Goal: Check status: Check status

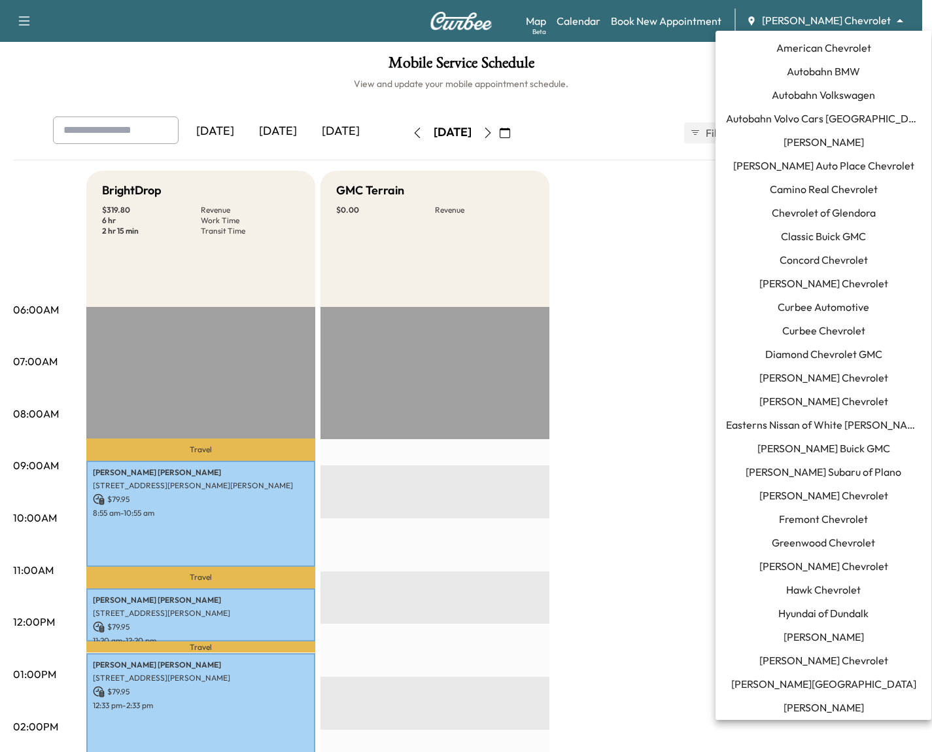
click at [823, 22] on body "Support Log Out Map Beta Calendar Book New Appointment [PERSON_NAME] Chevrolet …" at bounding box center [466, 376] width 932 height 752
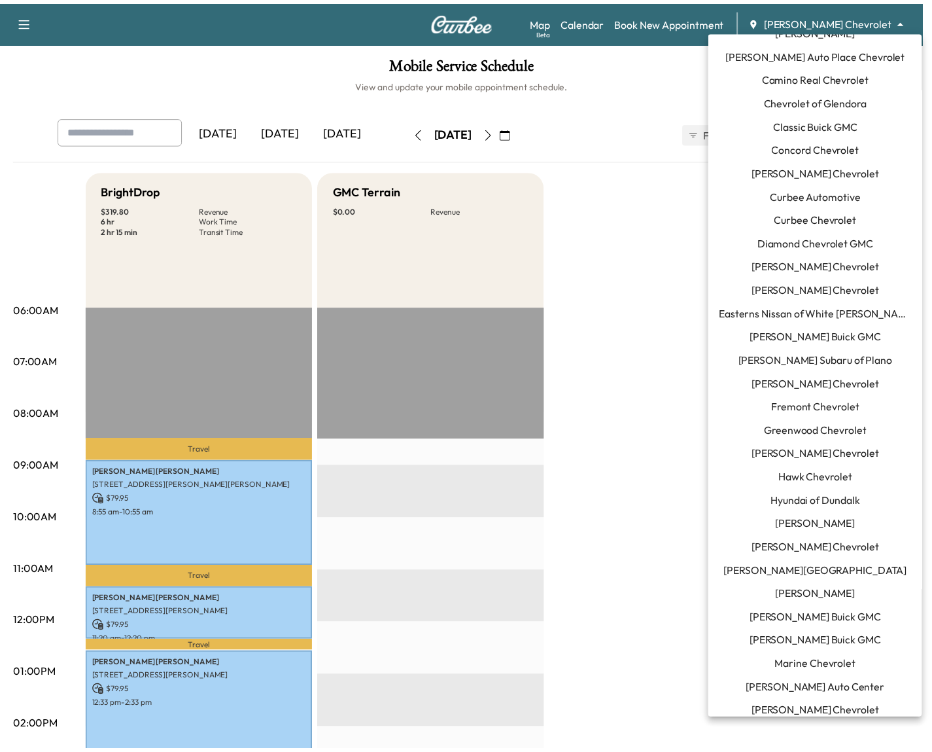
scroll to position [111, 0]
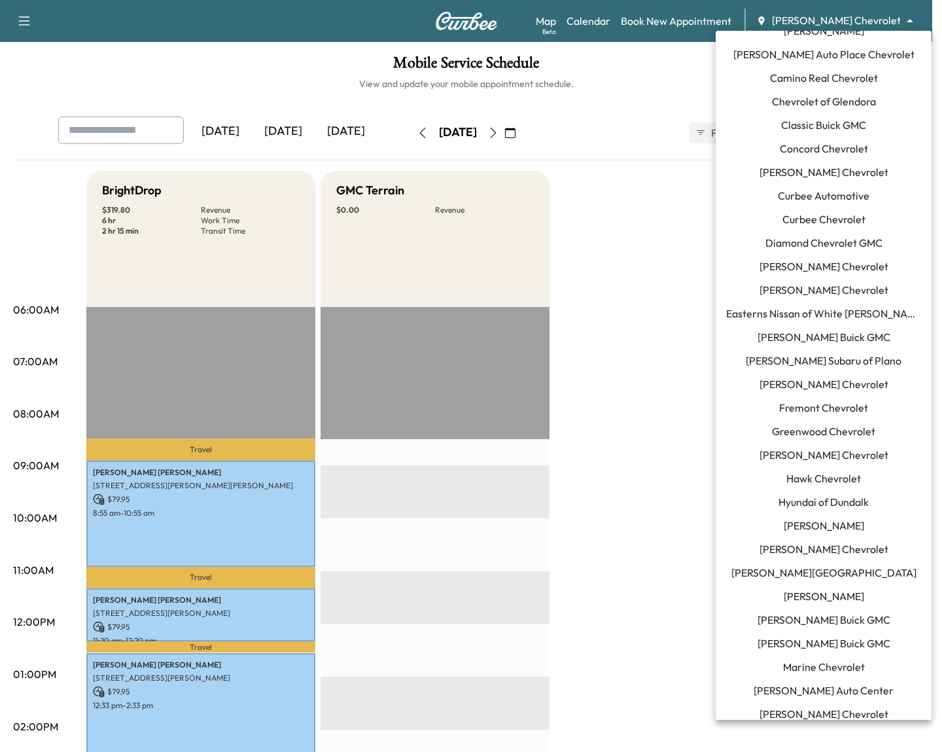
click at [838, 169] on span "[PERSON_NAME] Chevrolet" at bounding box center [824, 172] width 129 height 16
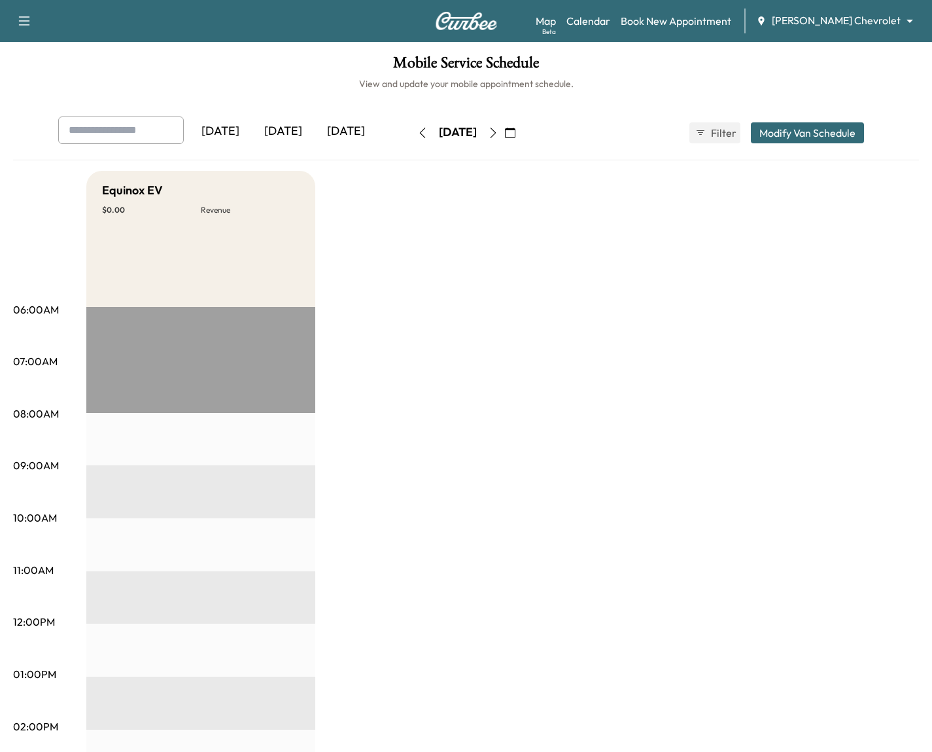
click at [417, 128] on icon "button" at bounding box center [422, 133] width 10 height 10
click at [412, 136] on button "button" at bounding box center [423, 132] width 22 height 21
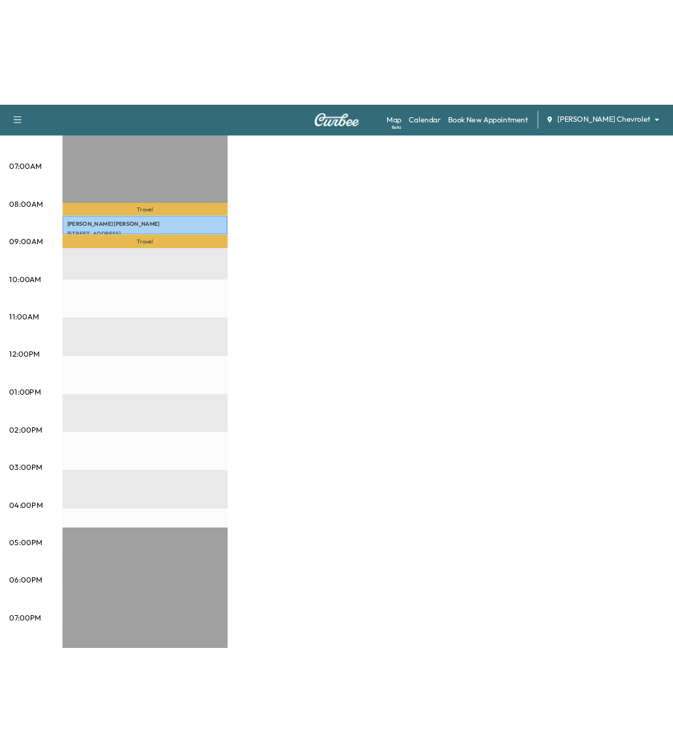
scroll to position [80, 0]
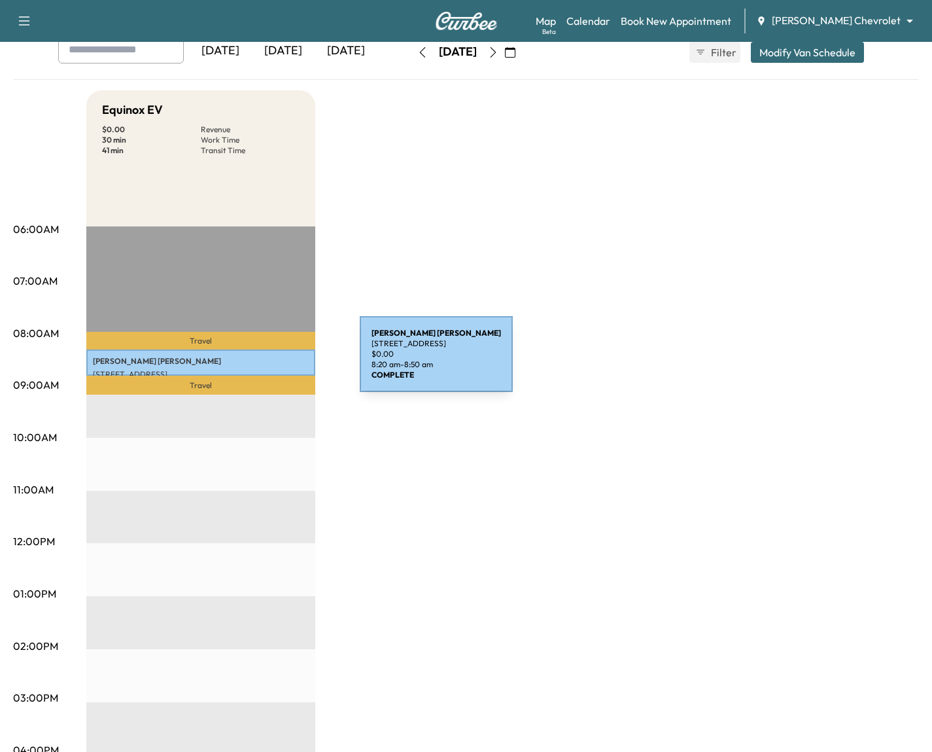
click at [262, 362] on p "[PERSON_NAME]" at bounding box center [201, 361] width 216 height 10
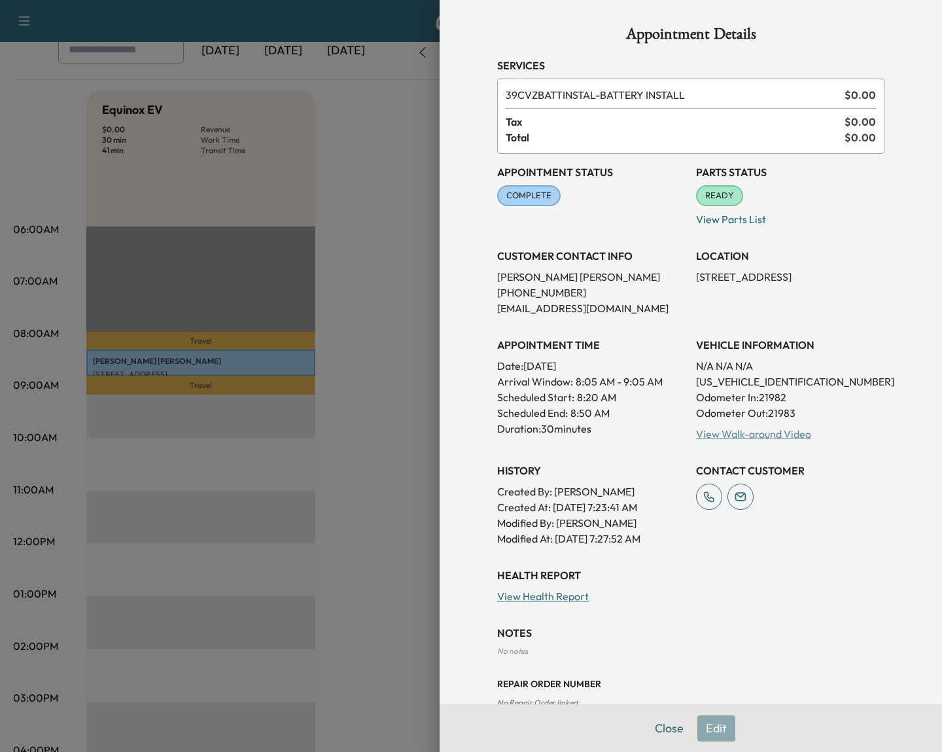
click at [769, 435] on link "View Walk-around Video" at bounding box center [753, 433] width 115 height 13
click at [706, 359] on p "N/A N/A N/A" at bounding box center [790, 366] width 188 height 16
drag, startPoint x: 755, startPoint y: 367, endPoint x: 679, endPoint y: 360, distance: 76.9
click at [679, 360] on div "Appointment Status COMPLETE Mark as Not Ready Parts Status READY Mark as Not Re…" at bounding box center [690, 350] width 387 height 393
click at [677, 359] on div "Appointment Status COMPLETE Mark as Not Ready Parts Status READY Mark as Not Re…" at bounding box center [690, 350] width 387 height 393
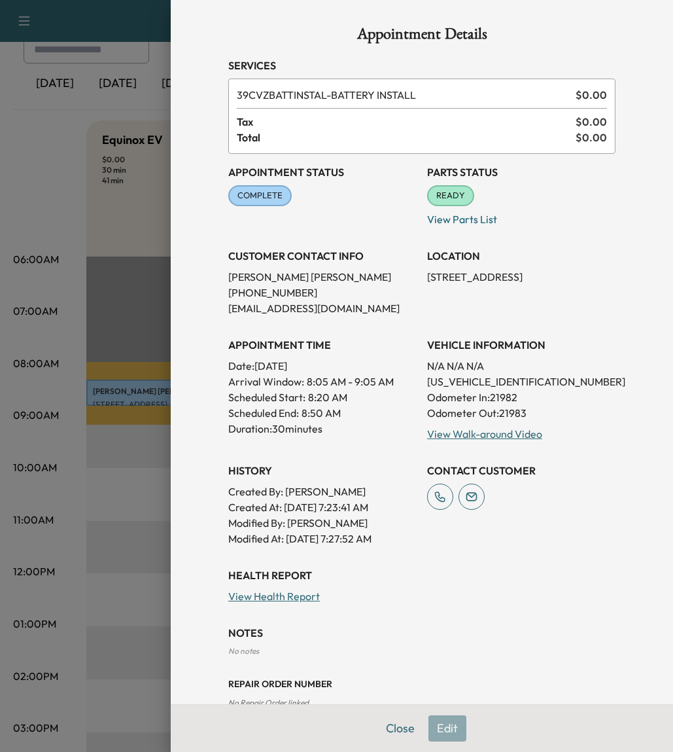
click at [75, 290] on div at bounding box center [336, 376] width 673 height 752
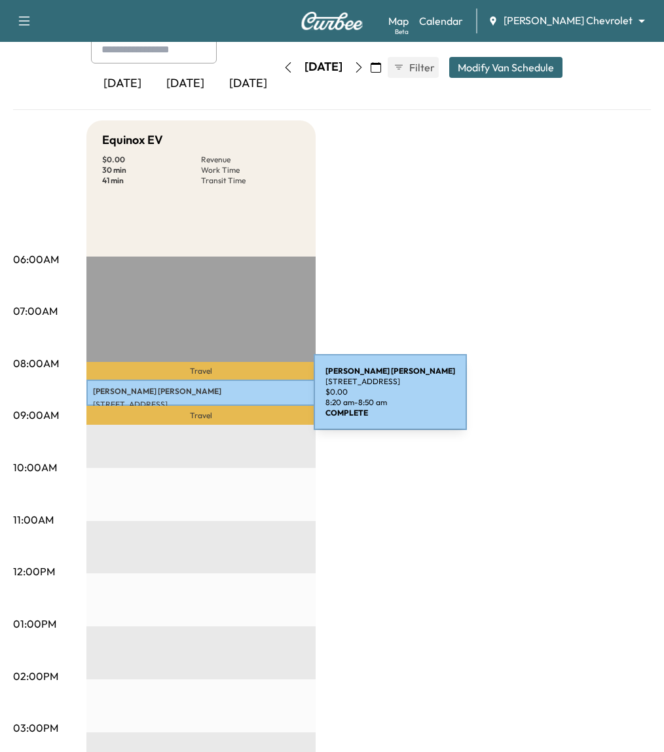
click at [215, 400] on p "[STREET_ADDRESS]" at bounding box center [201, 404] width 216 height 10
